Goal: Task Accomplishment & Management: Manage account settings

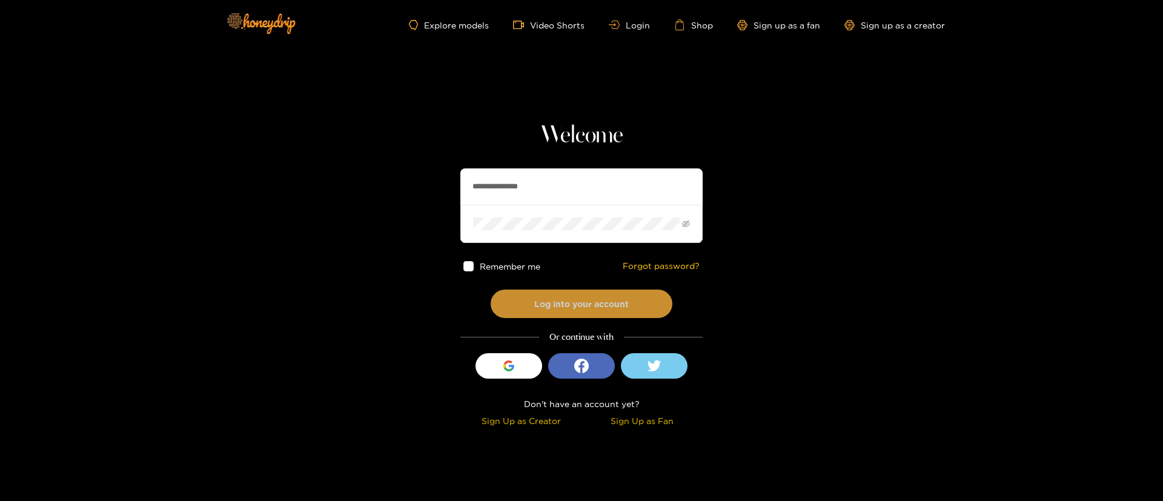
click at [583, 302] on button "Log into your account" at bounding box center [582, 304] width 182 height 28
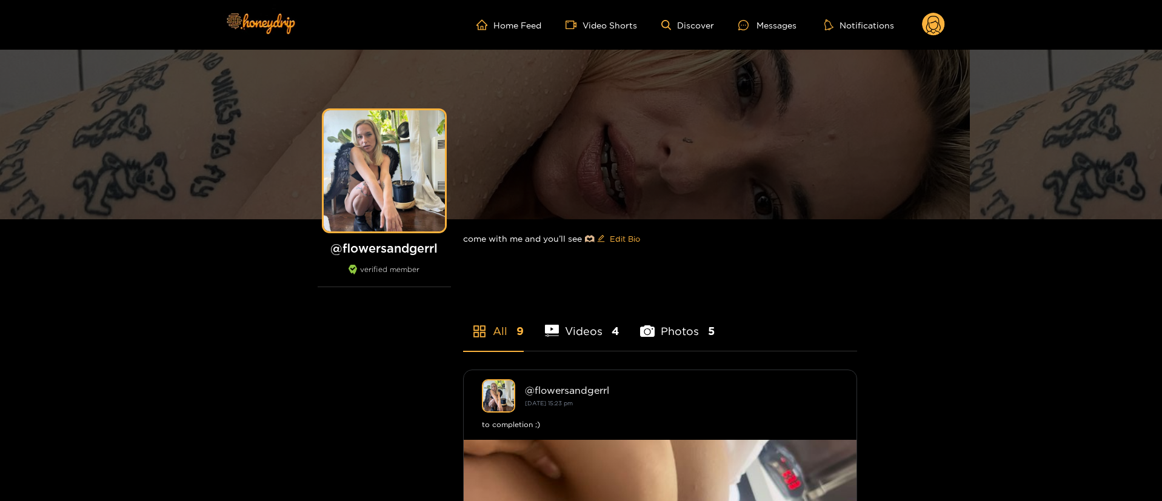
click at [929, 25] on icon at bounding box center [933, 26] width 15 height 21
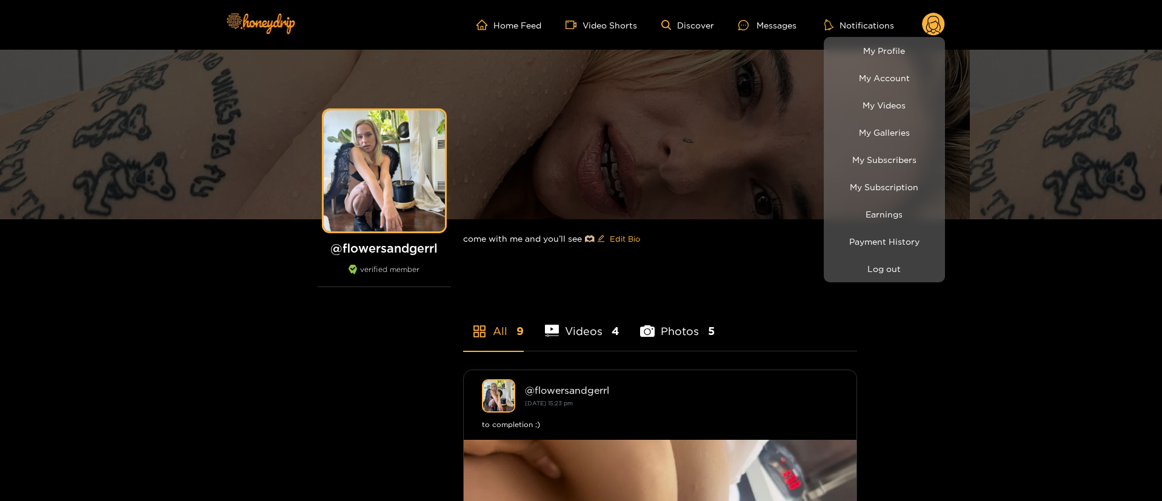
drag, startPoint x: 916, startPoint y: 387, endPoint x: 944, endPoint y: 391, distance: 28.7
click at [917, 387] on div at bounding box center [581, 250] width 1162 height 501
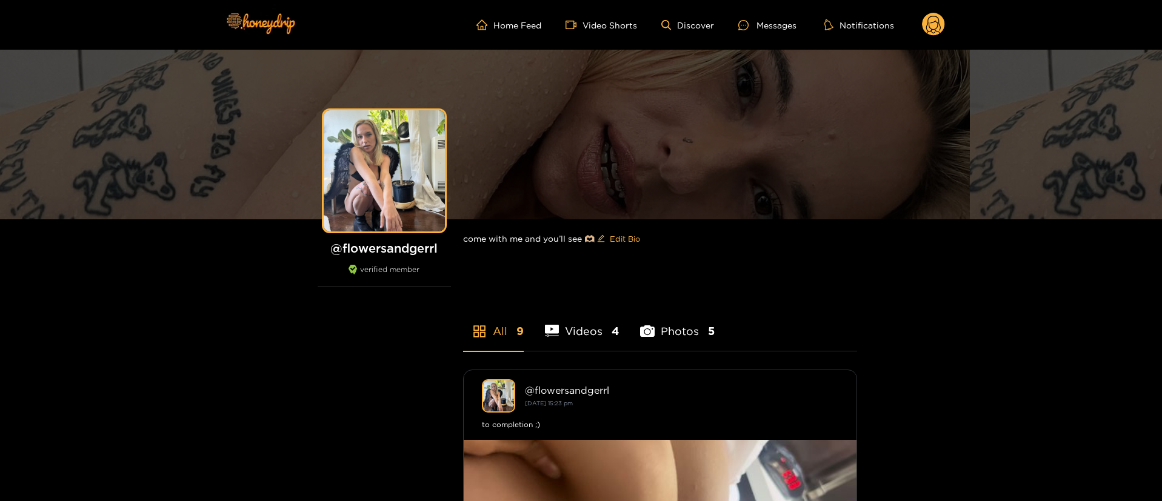
click at [931, 24] on circle at bounding box center [933, 24] width 23 height 23
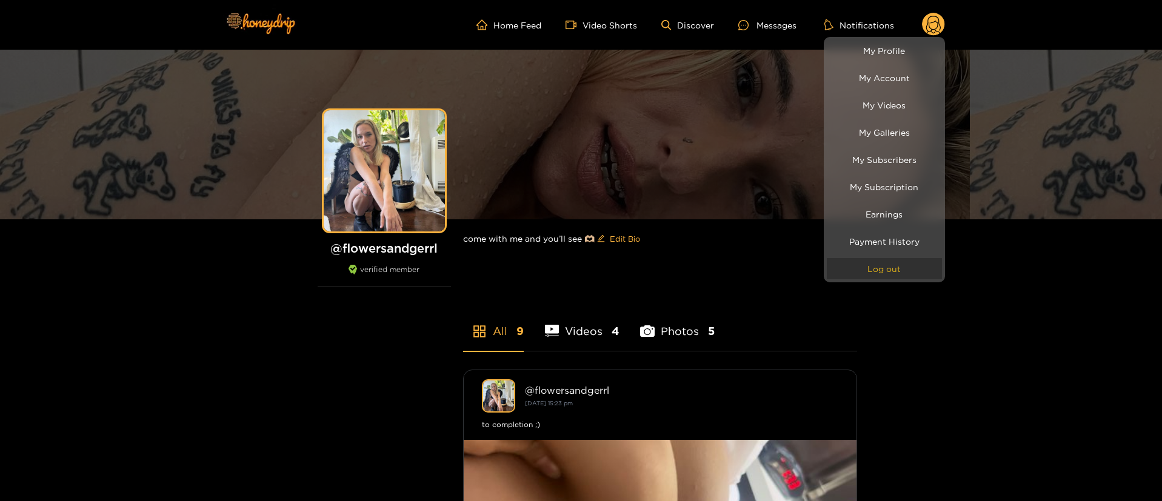
click at [884, 258] on button "Log out" at bounding box center [884, 268] width 115 height 21
